Goal: Task Accomplishment & Management: Manage account settings

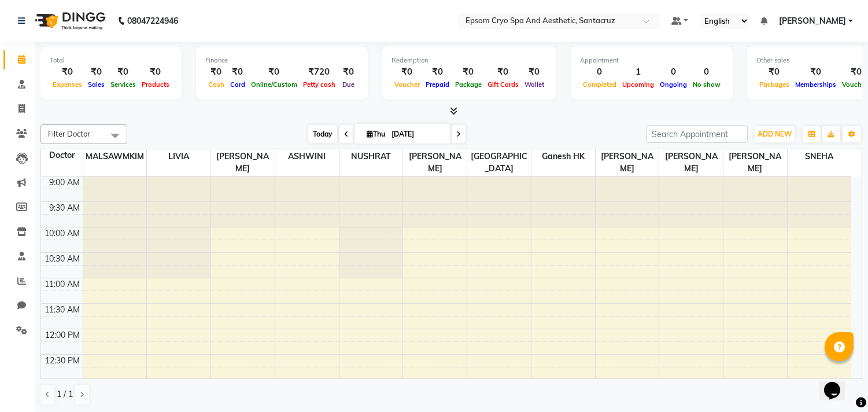
click at [311, 127] on span "Today" at bounding box center [322, 134] width 29 height 18
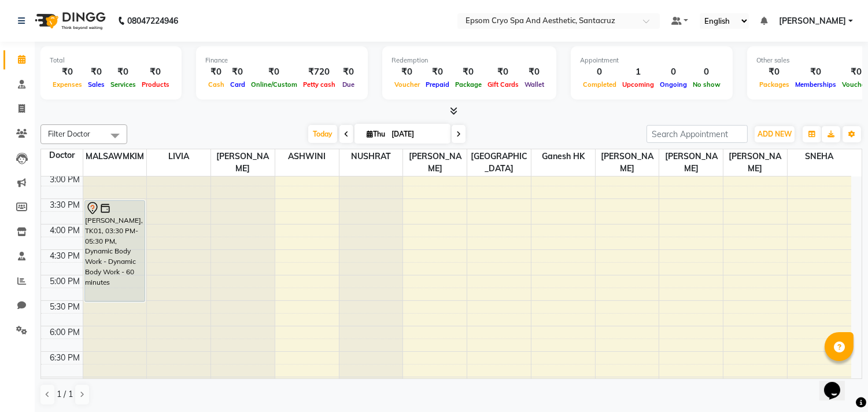
scroll to position [318, 0]
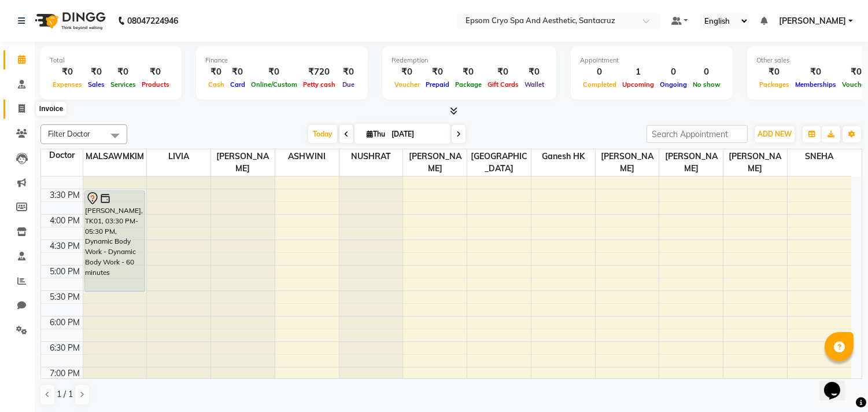
click at [19, 111] on icon at bounding box center [22, 108] width 6 height 9
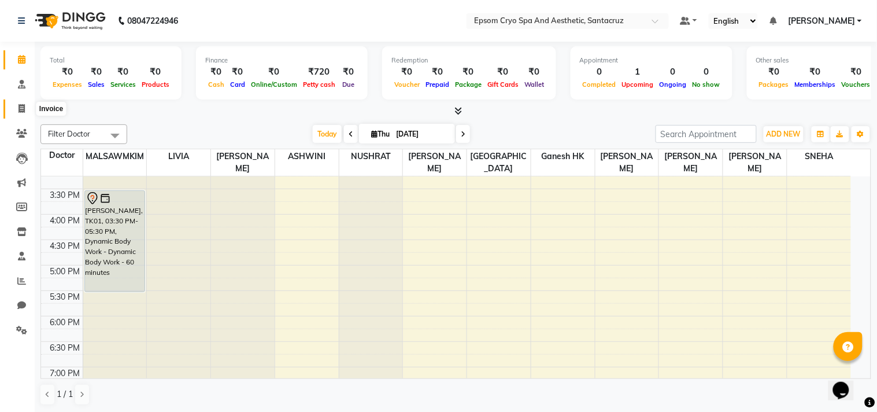
select select "8028"
select select "service"
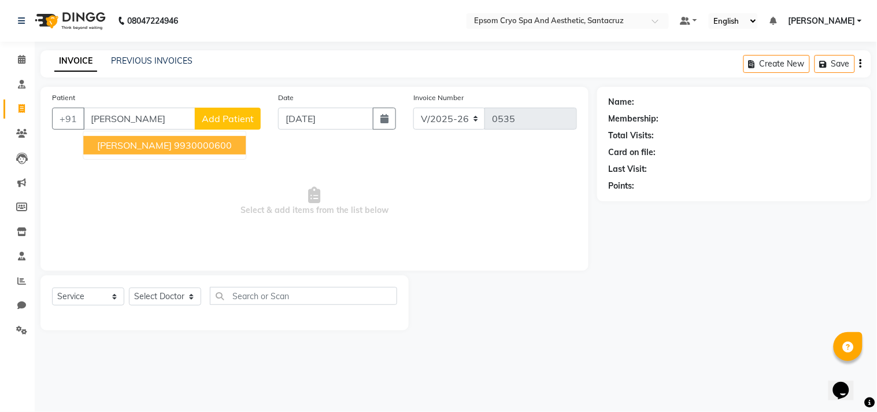
click at [174, 143] on ngb-highlight "9930000600" at bounding box center [203, 145] width 58 height 12
type input "9930000600"
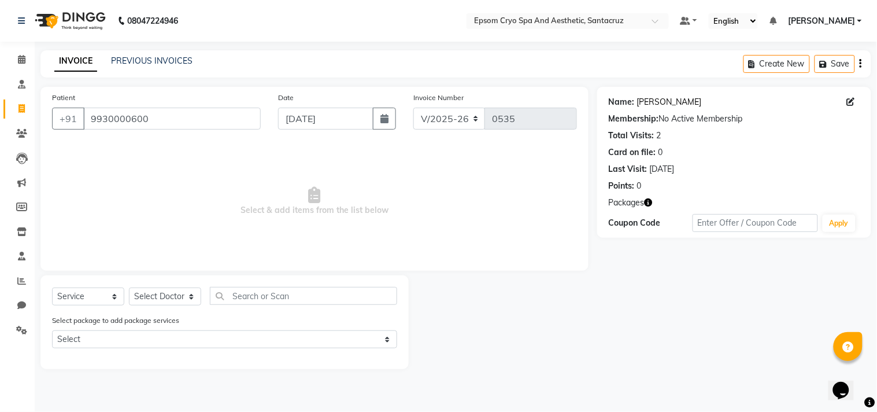
click at [643, 101] on link "Shlok" at bounding box center [669, 102] width 65 height 12
click at [644, 105] on link "Shlok" at bounding box center [669, 102] width 65 height 12
click at [86, 17] on img at bounding box center [68, 21] width 79 height 32
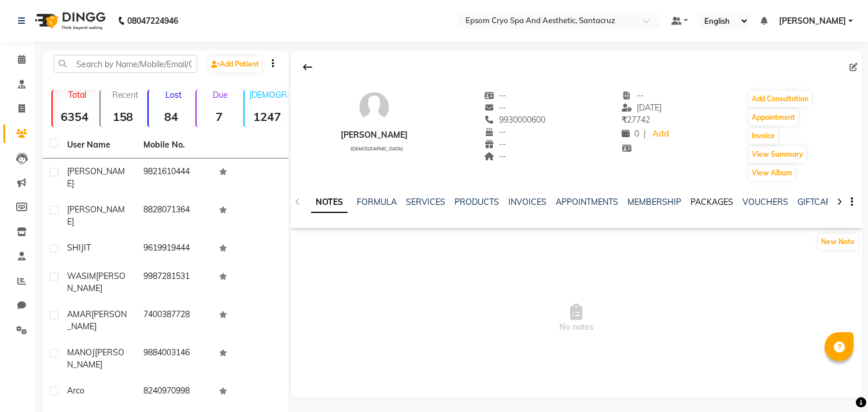
click at [702, 197] on link "PACKAGES" at bounding box center [712, 202] width 43 height 10
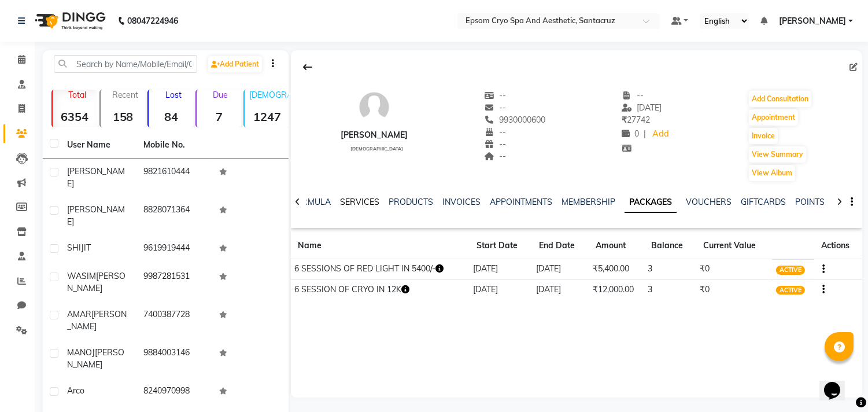
click at [360, 205] on link "SERVICES" at bounding box center [359, 202] width 39 height 10
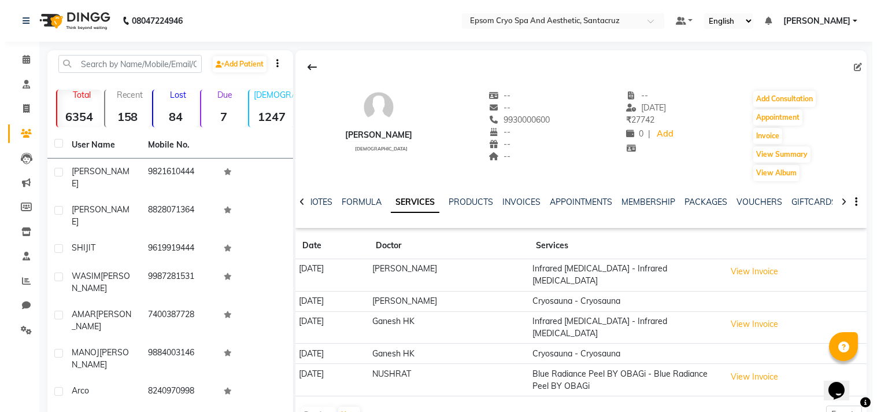
scroll to position [79, 0]
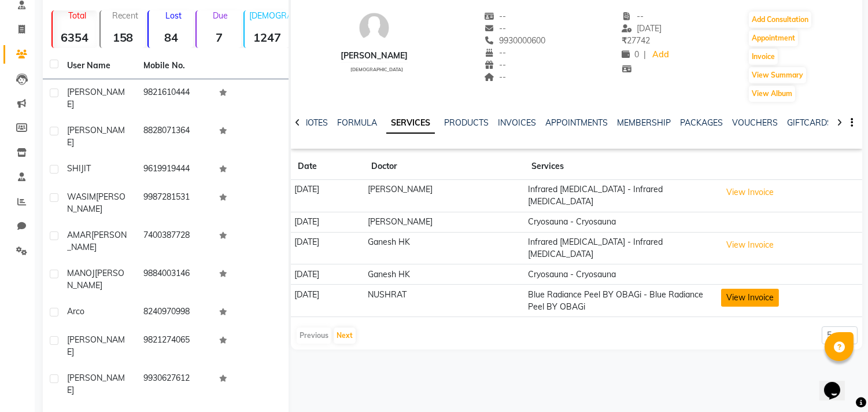
click at [749, 291] on button "View Invoice" at bounding box center [750, 298] width 58 height 18
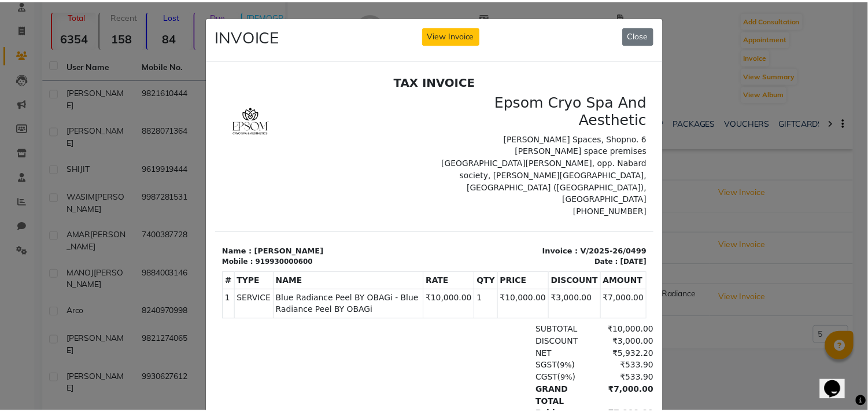
scroll to position [9, 0]
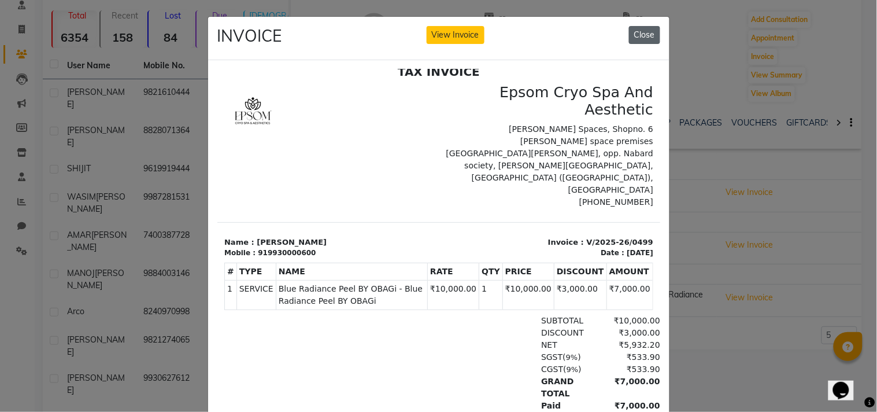
click at [639, 33] on button "Close" at bounding box center [644, 35] width 31 height 18
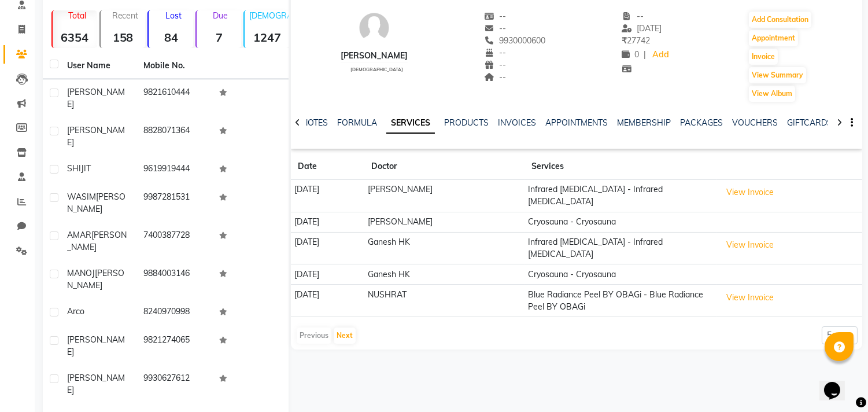
scroll to position [0, 0]
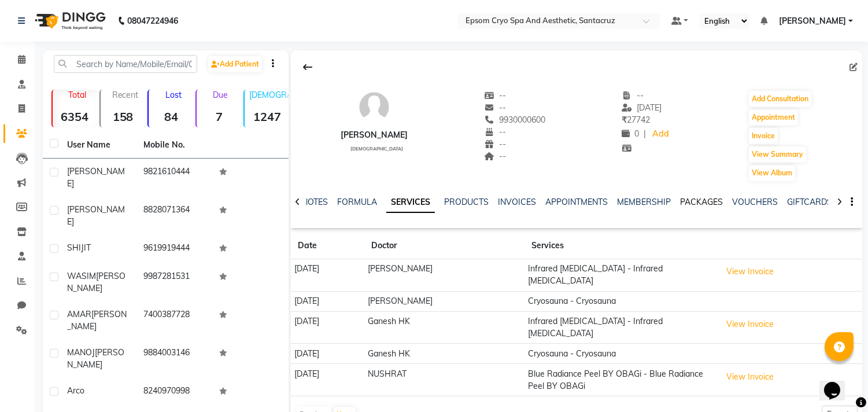
click at [692, 197] on link "PACKAGES" at bounding box center [701, 202] width 43 height 10
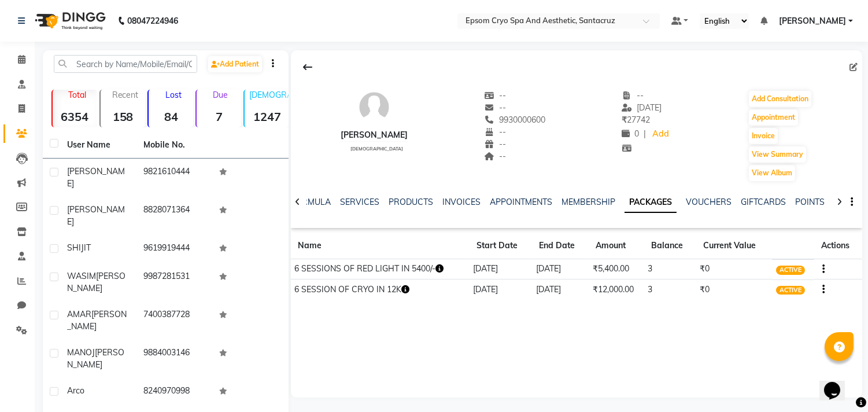
scroll to position [79, 0]
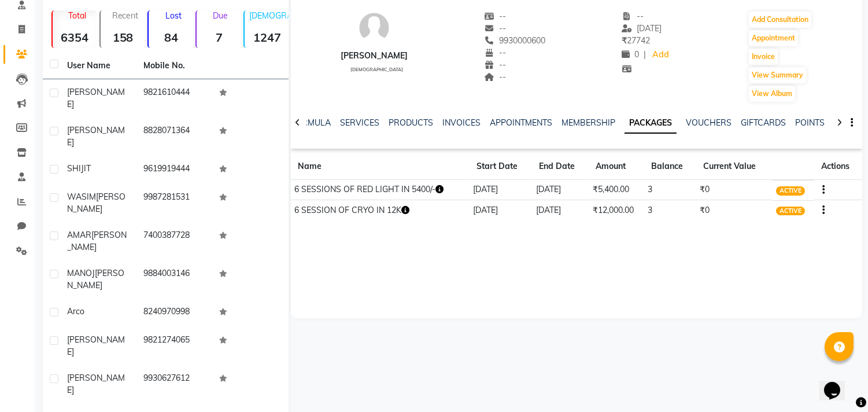
click at [409, 208] on icon "button" at bounding box center [405, 210] width 8 height 8
click at [473, 290] on div "SHLOK male -- -- 9930000600 -- -- -- -- 24-08-2025 ₹ 27742 0 | Add Add Consulta…" at bounding box center [576, 144] width 571 height 347
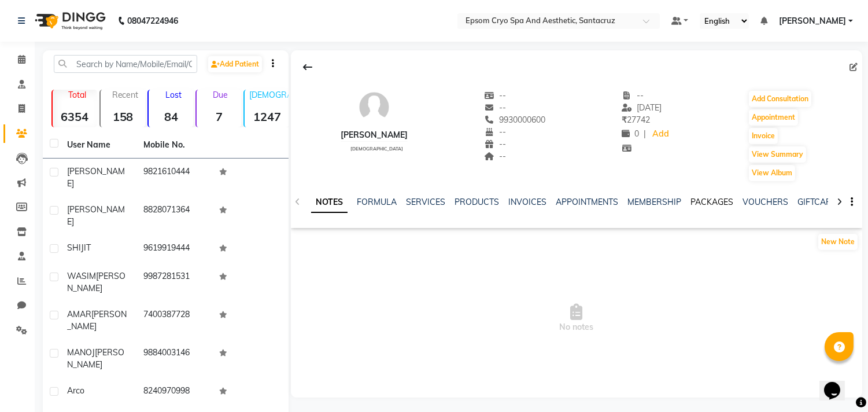
click at [699, 198] on link "PACKAGES" at bounding box center [712, 202] width 43 height 10
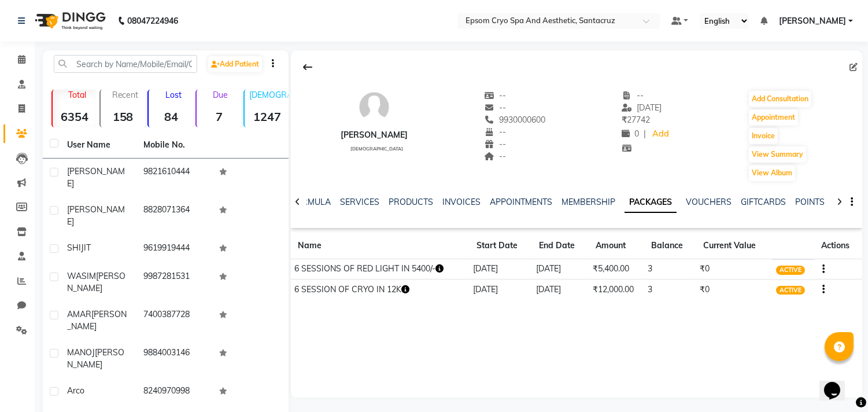
click at [66, 17] on img at bounding box center [68, 21] width 79 height 32
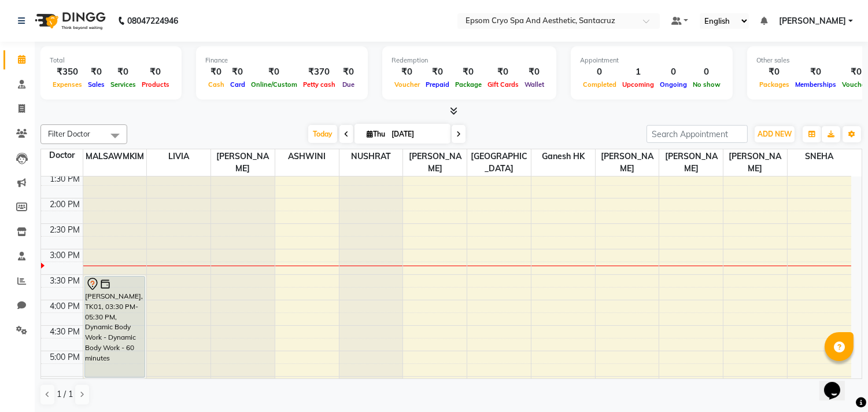
scroll to position [233, 0]
click at [291, 250] on div "9:00 AM 9:30 AM 10:00 AM 10:30 AM 11:00 AM 11:30 AM 12:00 PM 12:30 PM 1:00 PM 1…" at bounding box center [446, 299] width 810 height 712
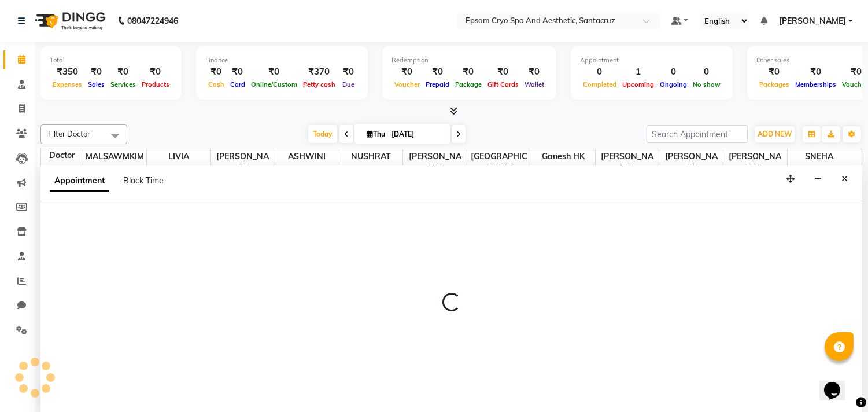
scroll to position [1, 0]
select select "72615"
select select "900"
select select "tentative"
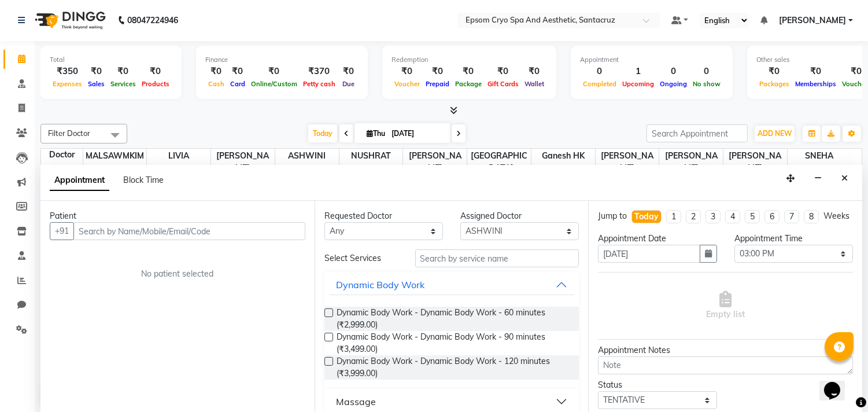
click at [189, 227] on input "text" at bounding box center [189, 231] width 232 height 18
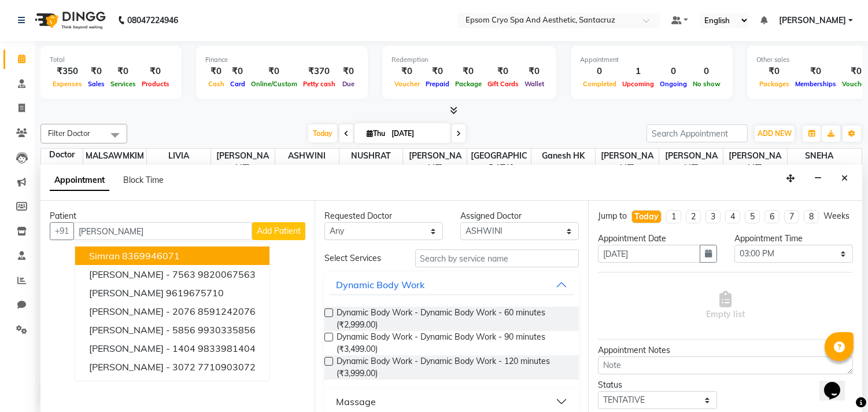
click at [178, 255] on ngb-highlight "8369946071" at bounding box center [151, 256] width 58 height 12
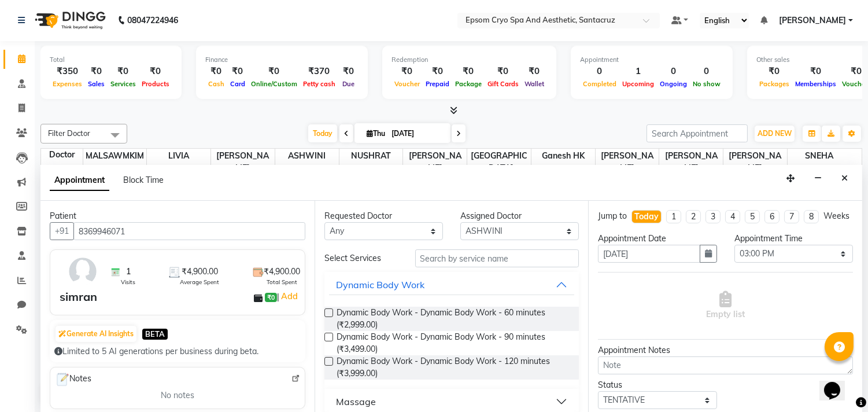
type input "8369946071"
click at [524, 259] on input "text" at bounding box center [497, 258] width 164 height 18
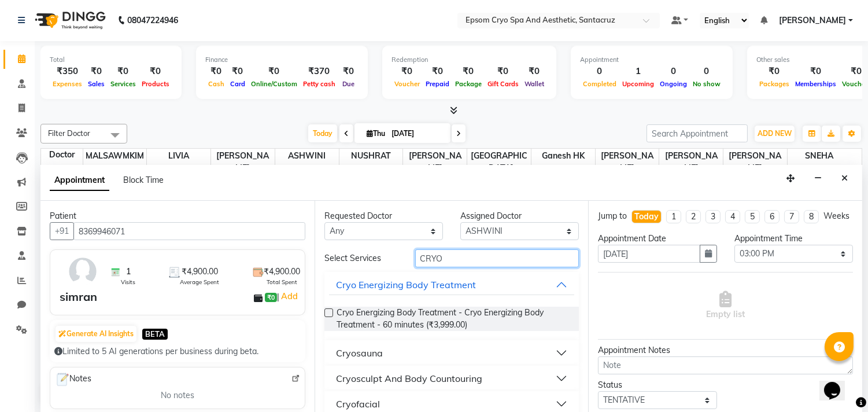
type input "CRYO"
click at [392, 350] on button "Cryosauna" at bounding box center [452, 352] width 246 height 21
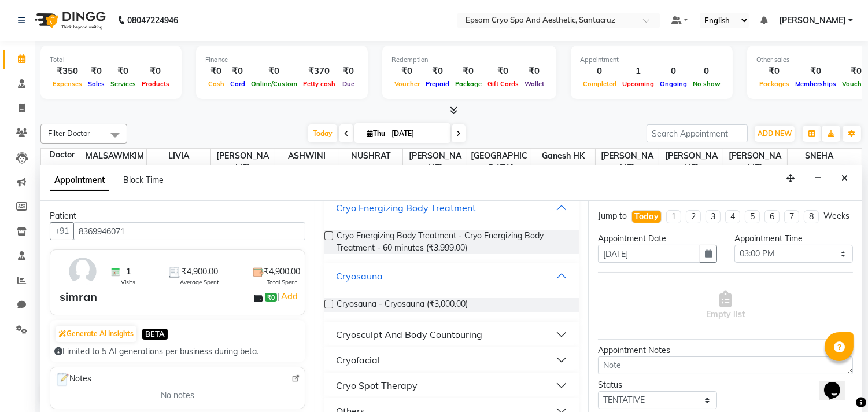
scroll to position [78, 0]
click at [330, 299] on label at bounding box center [328, 303] width 9 height 9
click at [330, 301] on input "checkbox" at bounding box center [328, 305] width 8 height 8
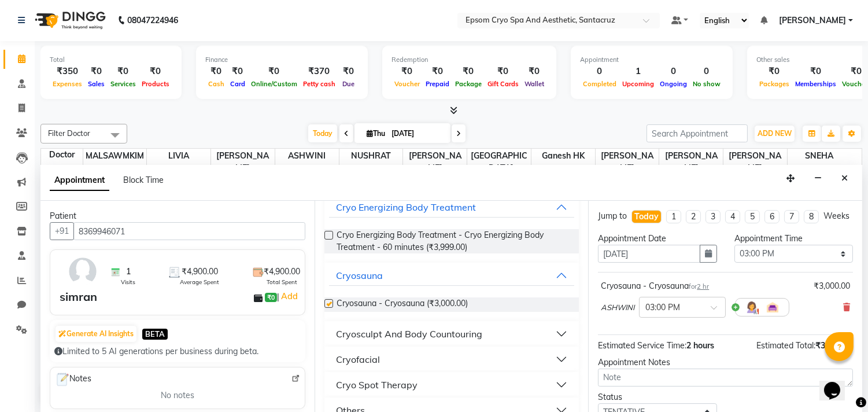
checkbox input "false"
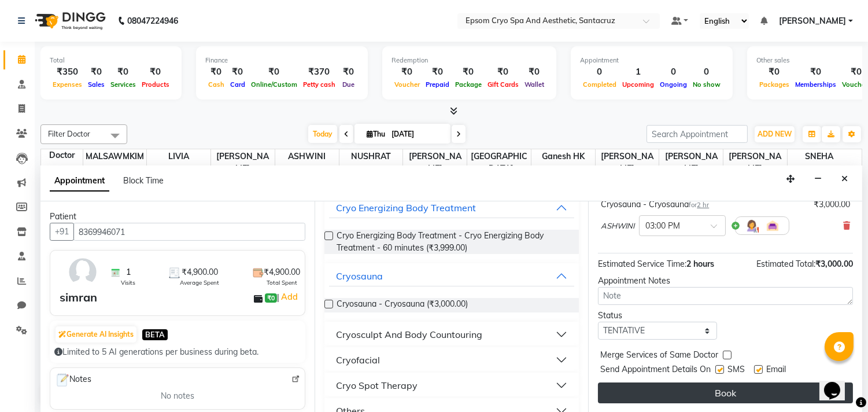
click at [671, 396] on button "Book" at bounding box center [725, 392] width 255 height 21
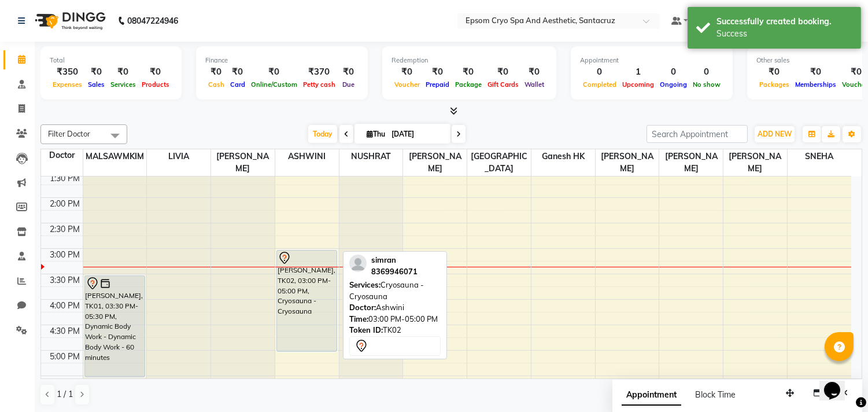
click at [319, 276] on div "simran, TK02, 03:00 PM-05:00 PM, Cryosauna - Cryosauna" at bounding box center [307, 300] width 60 height 101
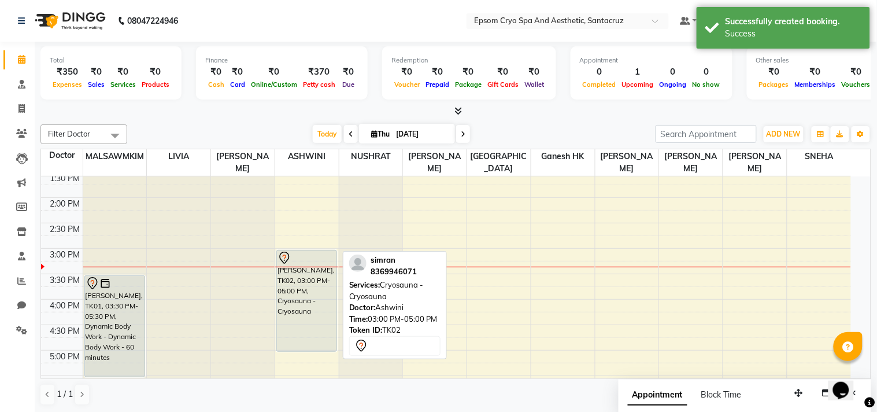
select select "7"
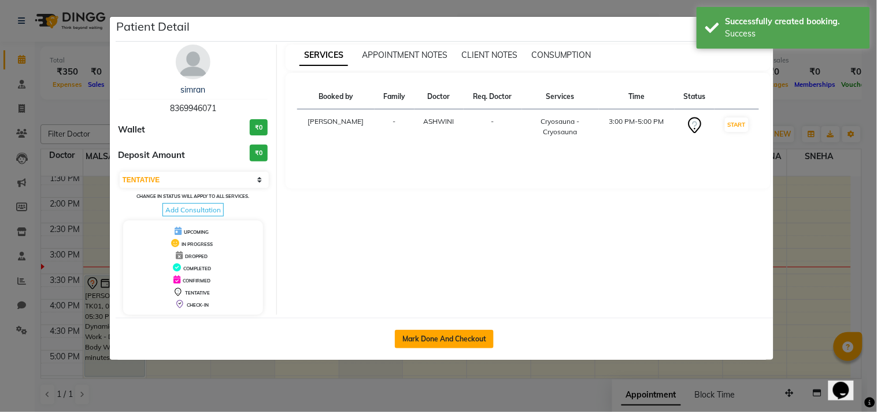
click at [455, 333] on button "Mark Done And Checkout" at bounding box center [444, 339] width 99 height 19
select select "service"
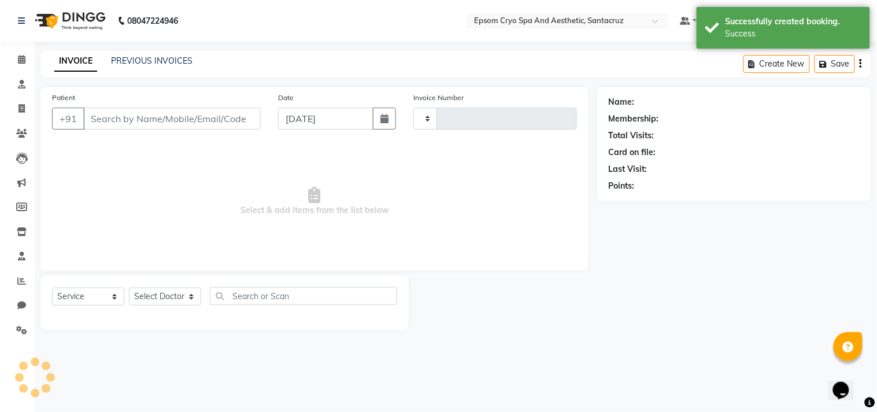
type input "0535"
select select "8028"
type input "8369946071"
select select "72615"
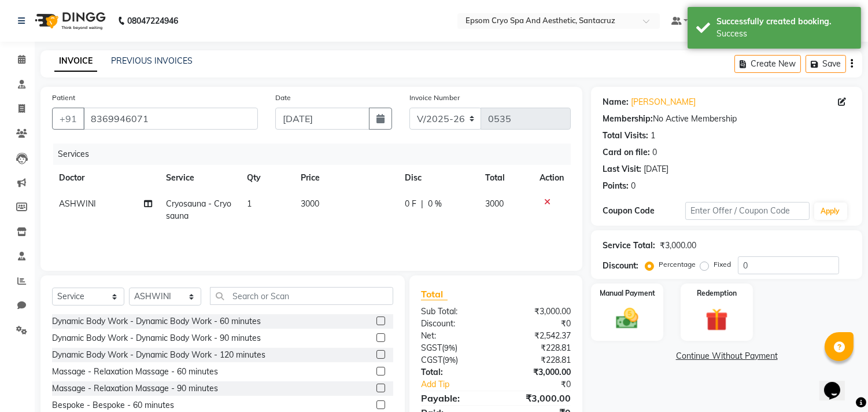
click at [414, 199] on span "0 F" at bounding box center [411, 204] width 12 height 12
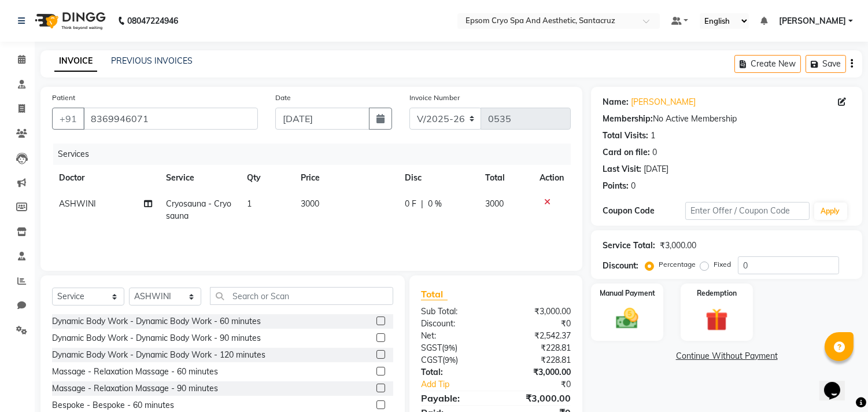
select select "72615"
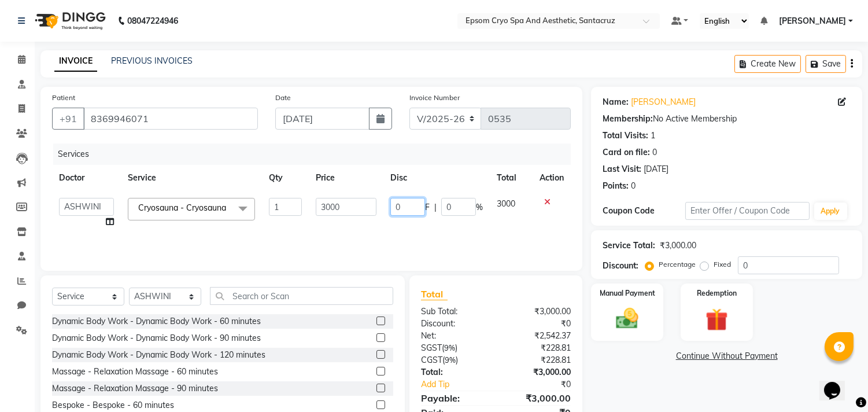
click at [405, 206] on input "0" at bounding box center [407, 207] width 35 height 18
type input "1000"
click at [396, 233] on div "Services Doctor Service Qty Price Disc Total Action Aditya Kumar ASHWINI BINDU …" at bounding box center [311, 201] width 519 height 116
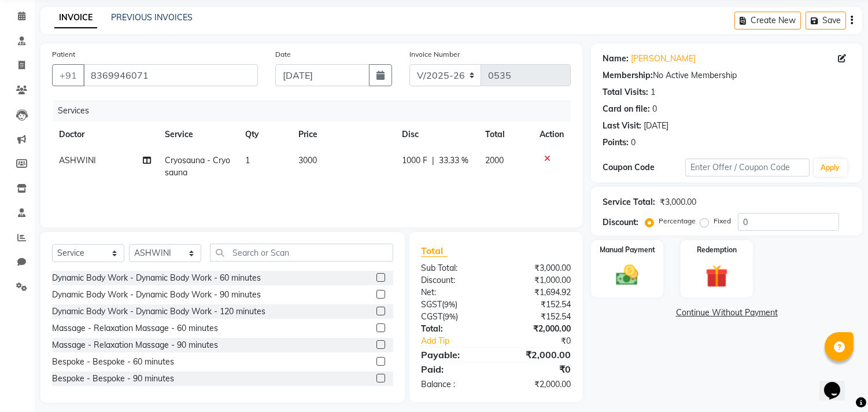
scroll to position [51, 0]
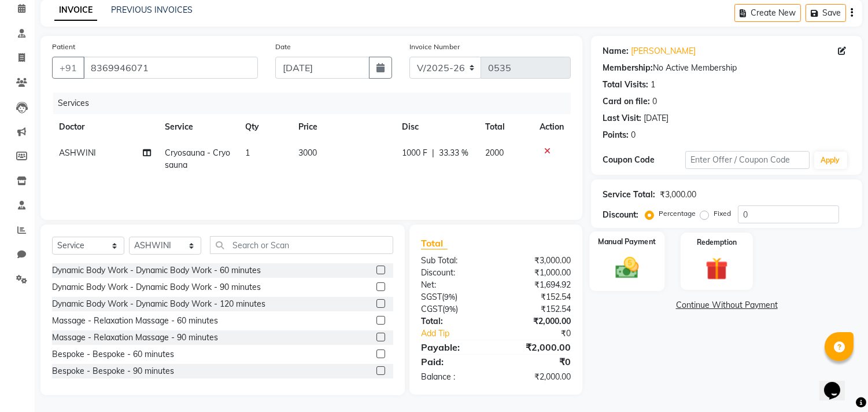
click at [611, 259] on img at bounding box center [627, 267] width 38 height 27
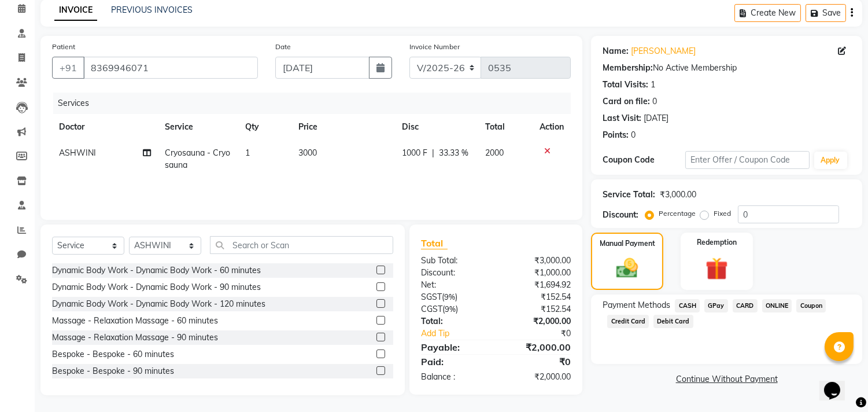
click at [690, 303] on span "CASH" at bounding box center [687, 305] width 25 height 13
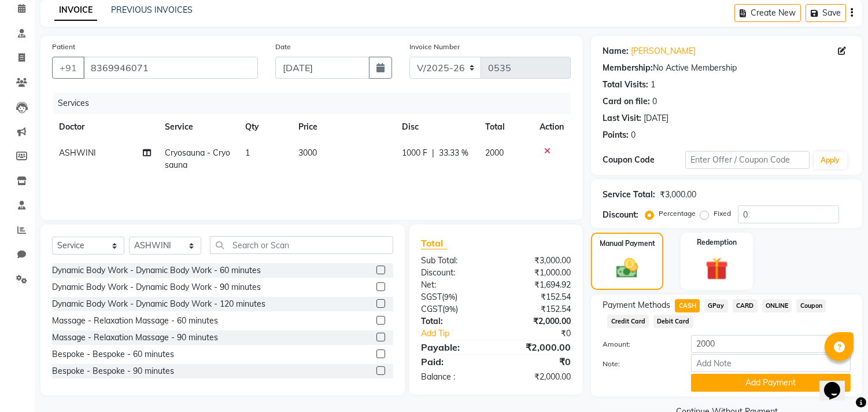
scroll to position [76, 0]
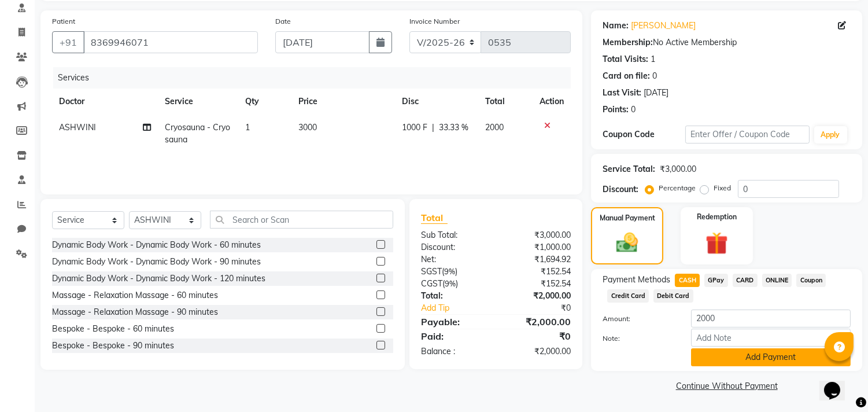
click at [719, 363] on button "Add Payment" at bounding box center [771, 357] width 160 height 18
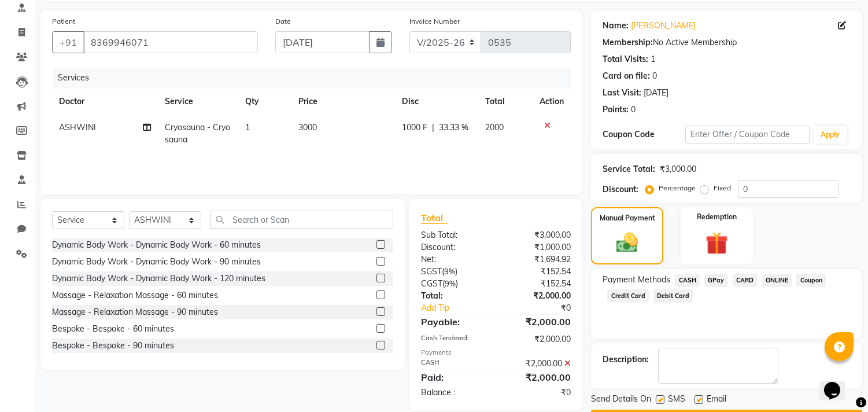
scroll to position [108, 0]
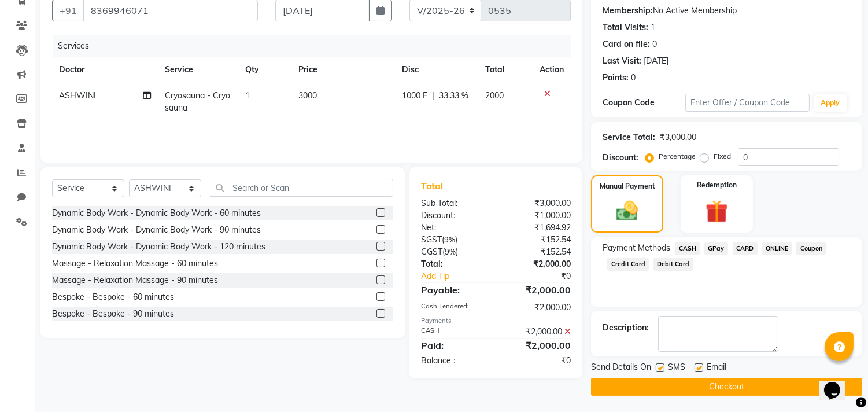
click at [695, 386] on button "Checkout" at bounding box center [726, 387] width 271 height 18
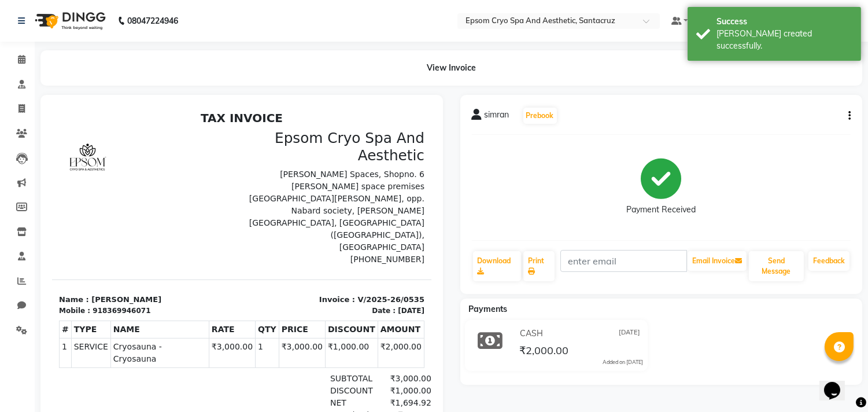
click at [77, 20] on img at bounding box center [68, 21] width 79 height 32
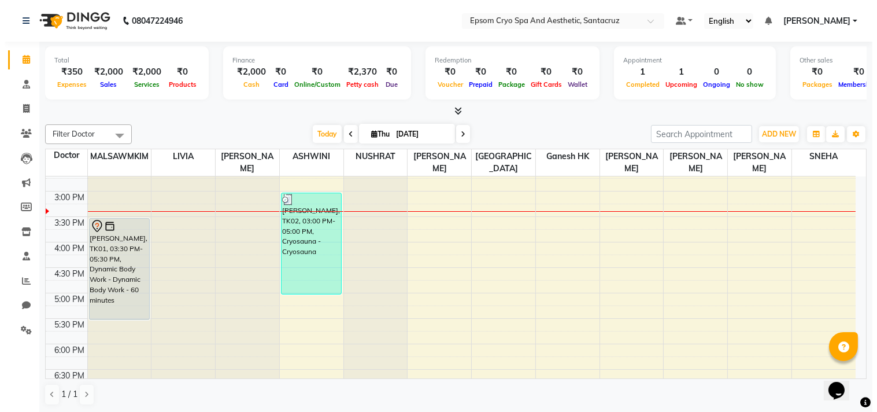
scroll to position [290, 0]
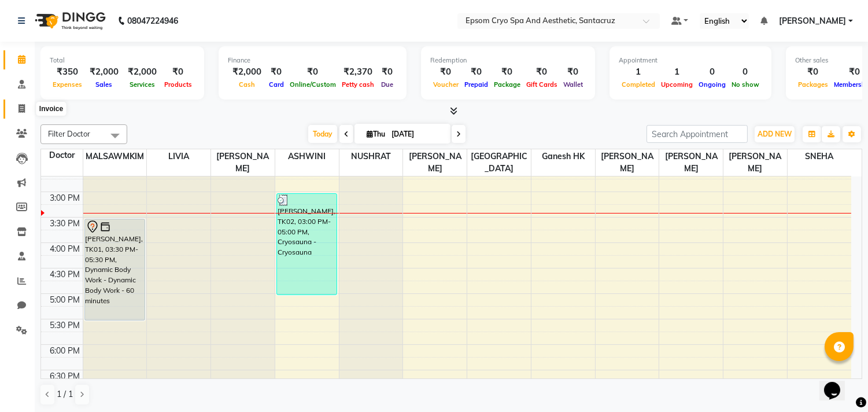
click at [16, 112] on span at bounding box center [22, 108] width 20 height 13
select select "service"
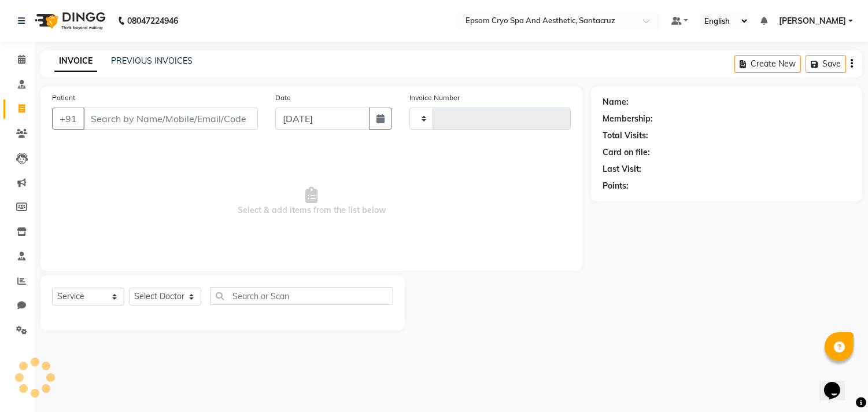
type input "0536"
select select "8028"
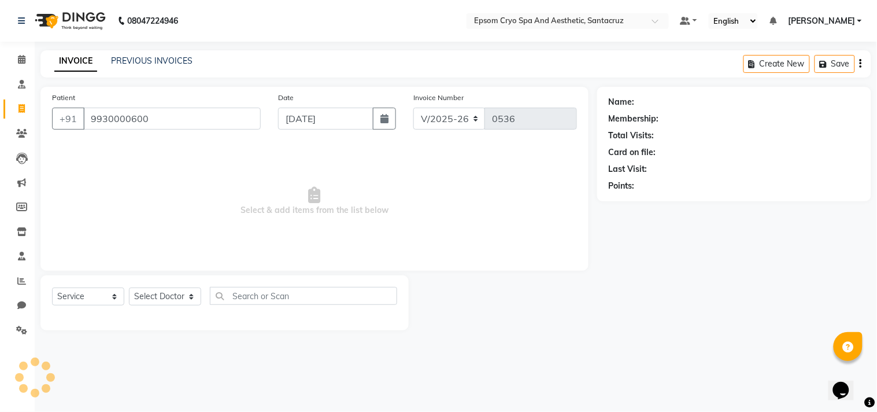
type input "9930000600"
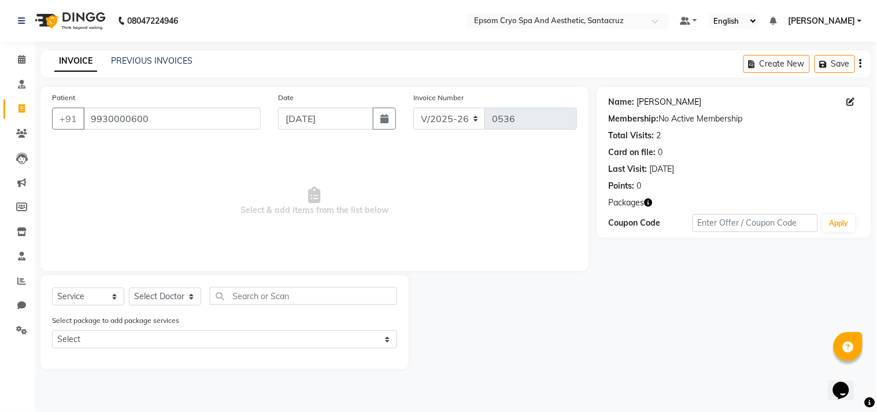
click at [651, 97] on link "Shlok" at bounding box center [669, 102] width 65 height 12
click at [640, 104] on link "Shlok" at bounding box center [669, 102] width 65 height 12
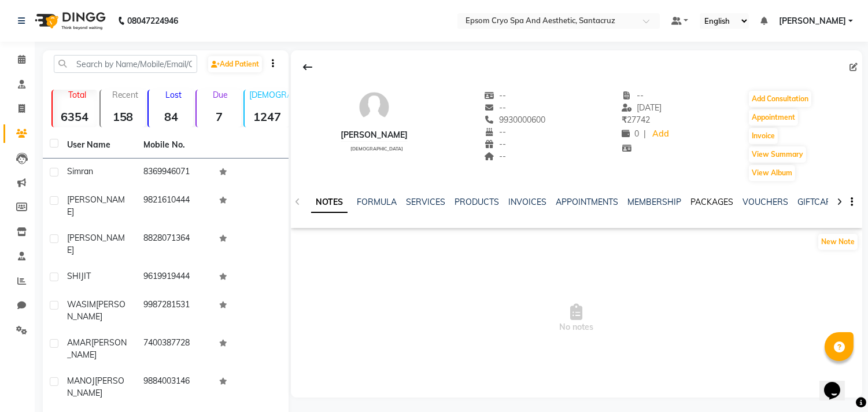
click at [691, 204] on link "PACKAGES" at bounding box center [712, 202] width 43 height 10
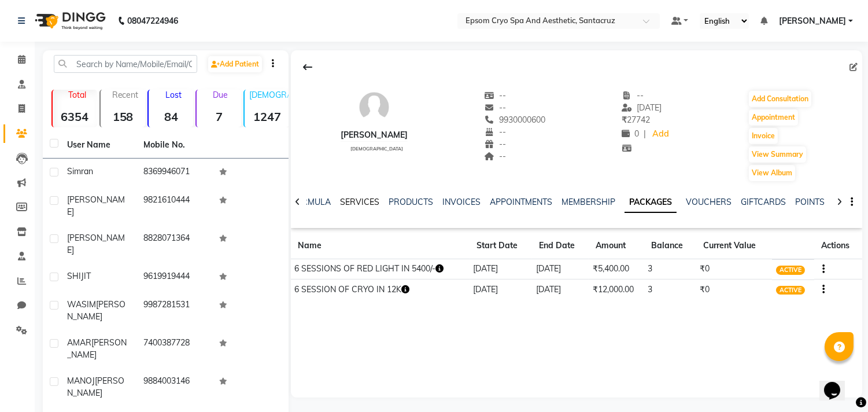
click at [353, 201] on link "SERVICES" at bounding box center [359, 202] width 39 height 10
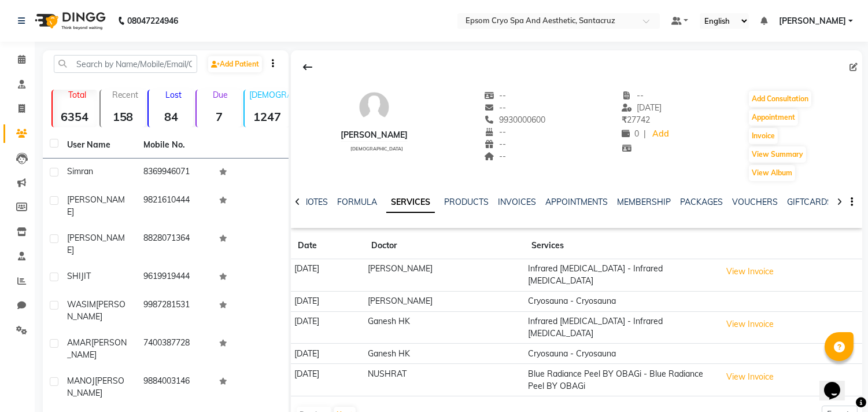
click at [88, 6] on img at bounding box center [68, 21] width 79 height 32
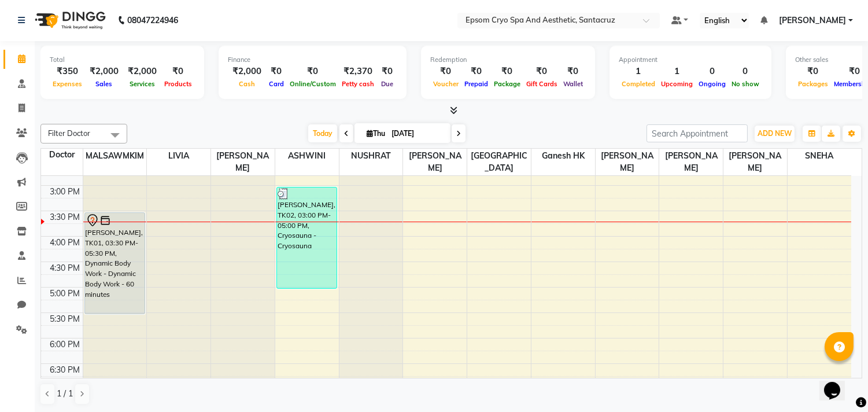
scroll to position [296, 0]
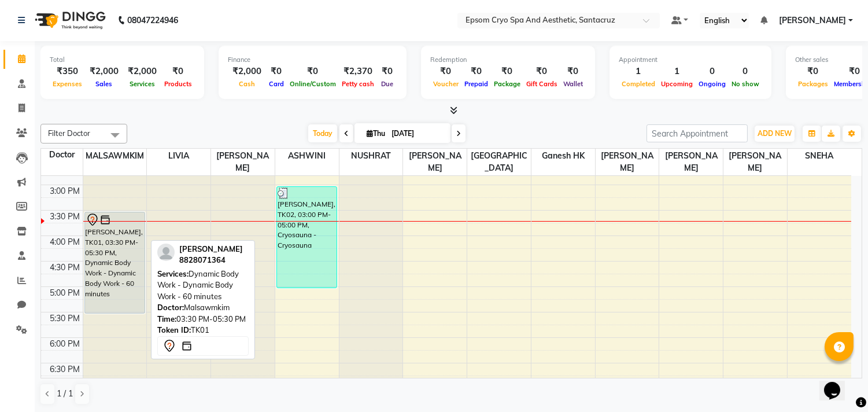
click at [114, 222] on div "[PERSON_NAME], TK01, 03:30 PM-05:30 PM, Dynamic Body Work - Dynamic Body Work -…" at bounding box center [115, 262] width 60 height 101
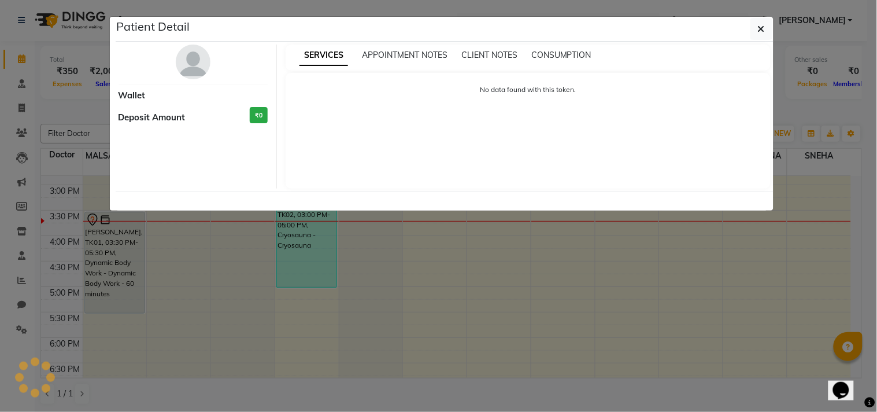
select select "7"
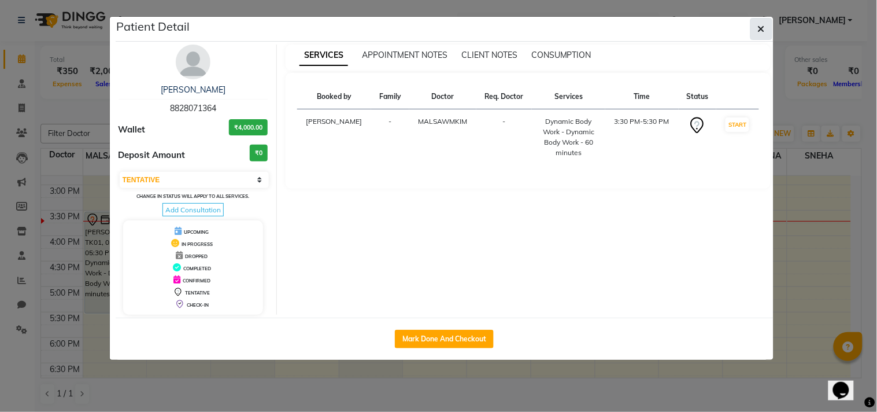
click at [770, 25] on button "button" at bounding box center [762, 29] width 22 height 22
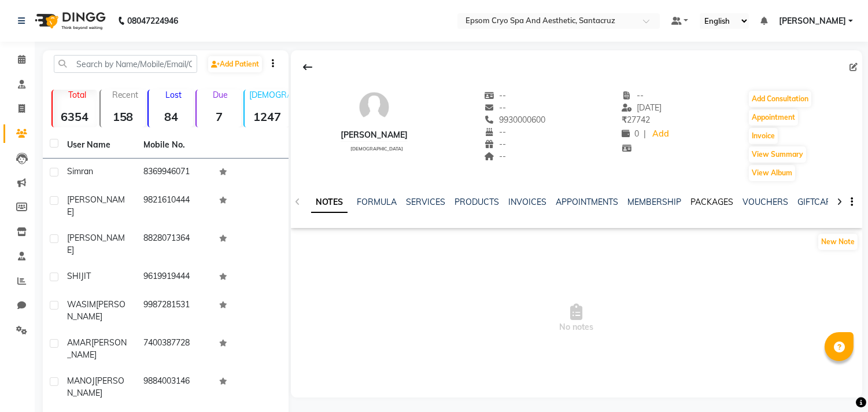
click at [703, 204] on link "PACKAGES" at bounding box center [712, 202] width 43 height 10
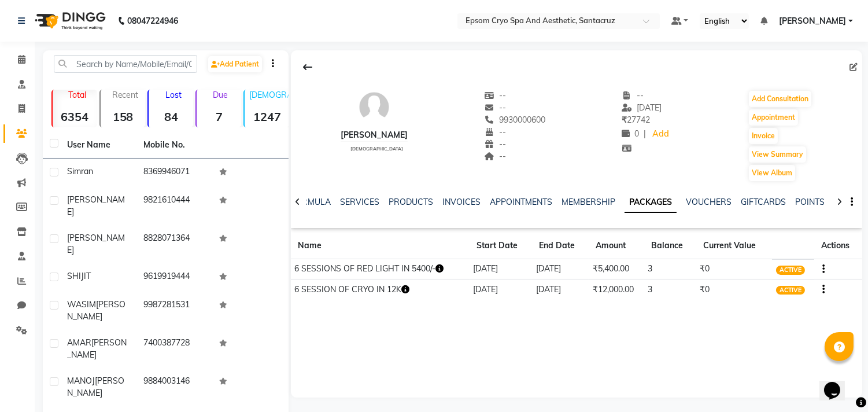
scroll to position [79, 0]
